Goal: Task Accomplishment & Management: Use online tool/utility

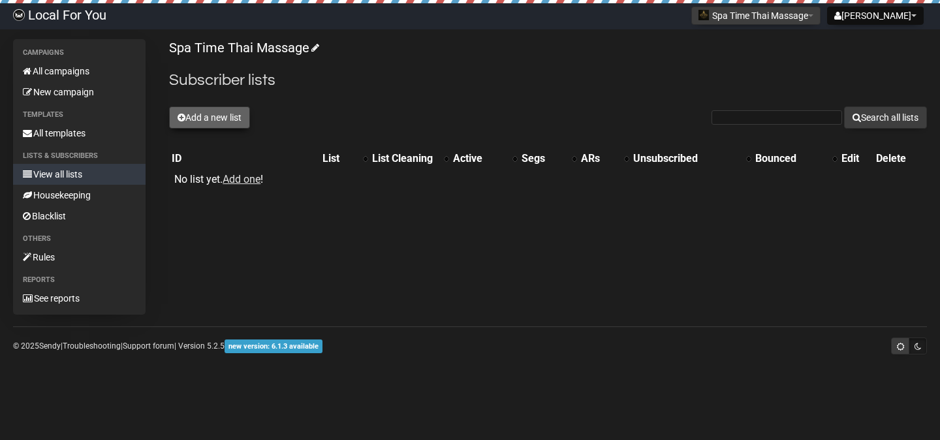
click at [187, 119] on button "Add a new list" at bounding box center [209, 117] width 81 height 22
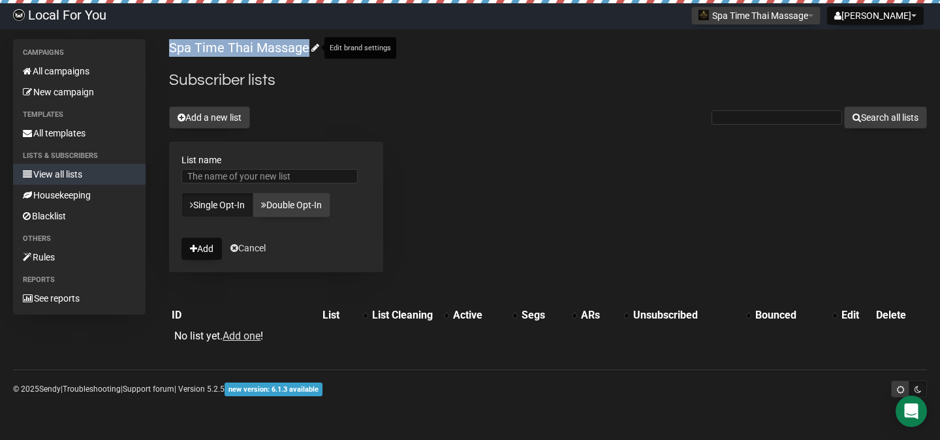
drag, startPoint x: 166, startPoint y: 46, endPoint x: 308, endPoint y: 48, distance: 141.6
click at [308, 48] on div "Campaigns All campaigns New campaign Templates All templates Lists & subscriber…" at bounding box center [470, 198] width 914 height 319
copy link "Spa Time Thai Massage"
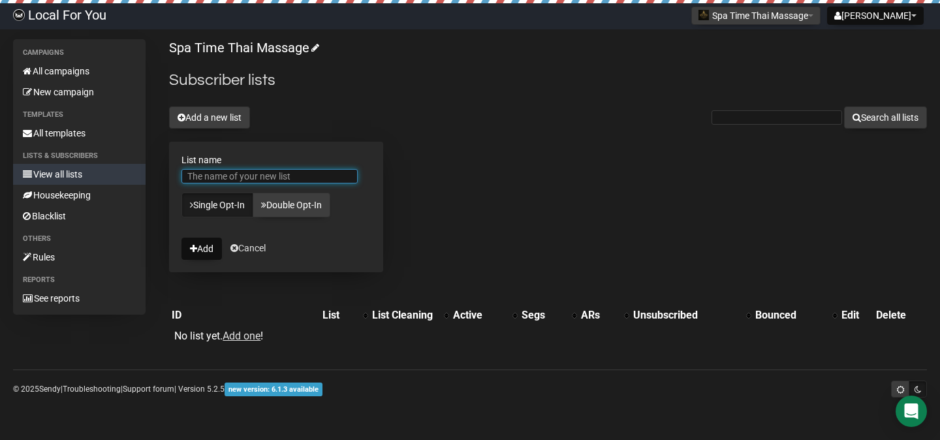
click at [238, 179] on input "List name" at bounding box center [269, 176] width 176 height 14
paste input "Spa Time Thai Massage"
type input "Spa Time Thai Massage's Customer List"
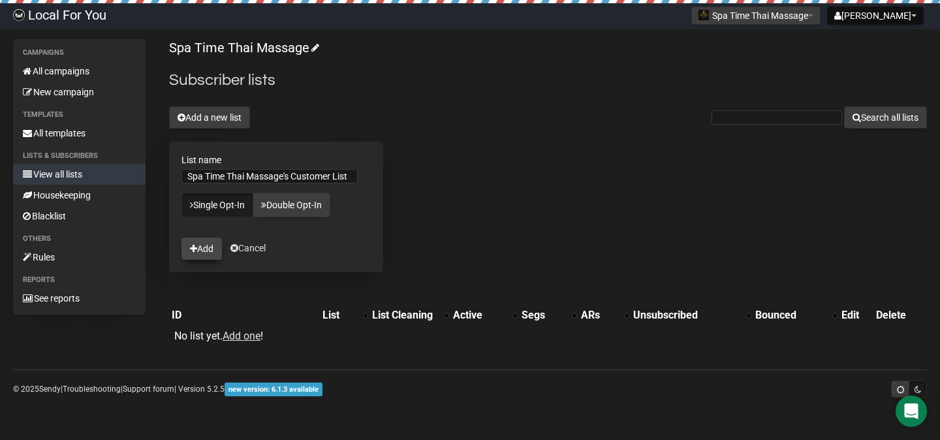
click at [206, 247] on button "Add" at bounding box center [201, 249] width 40 height 22
